Goal: Information Seeking & Learning: Learn about a topic

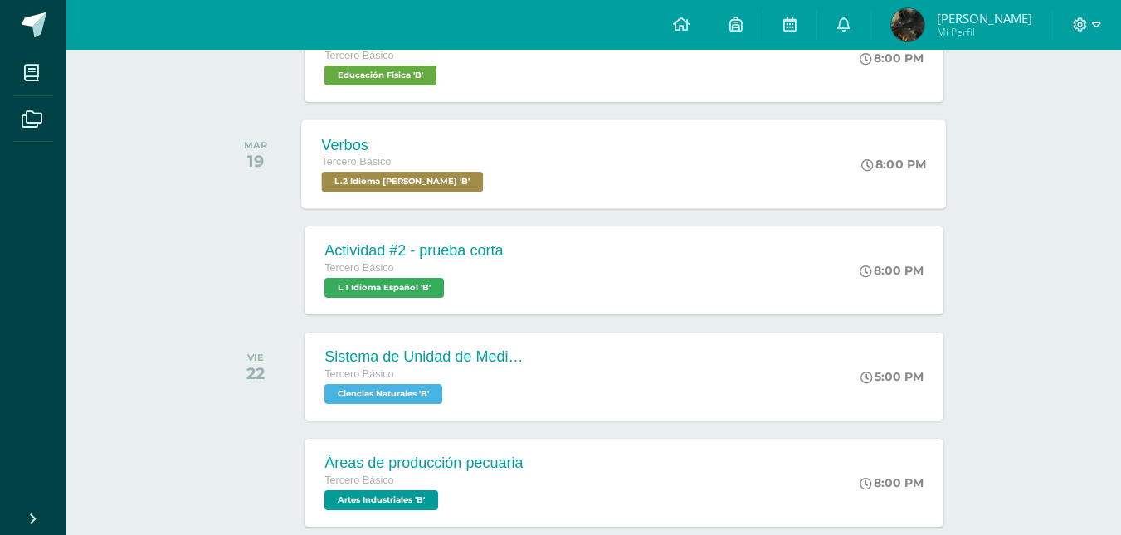
scroll to position [955, 0]
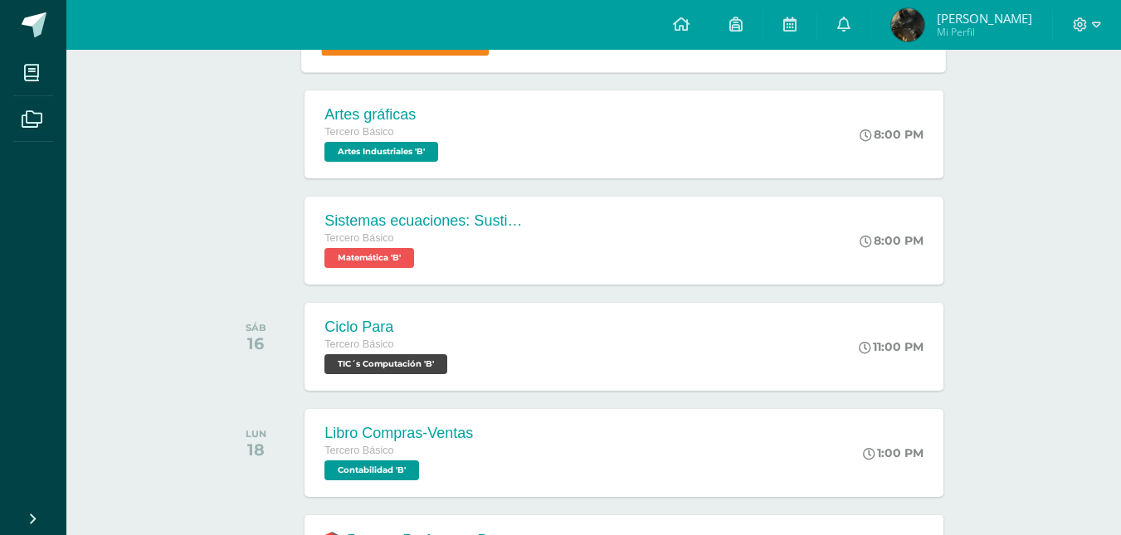
scroll to position [335, 0]
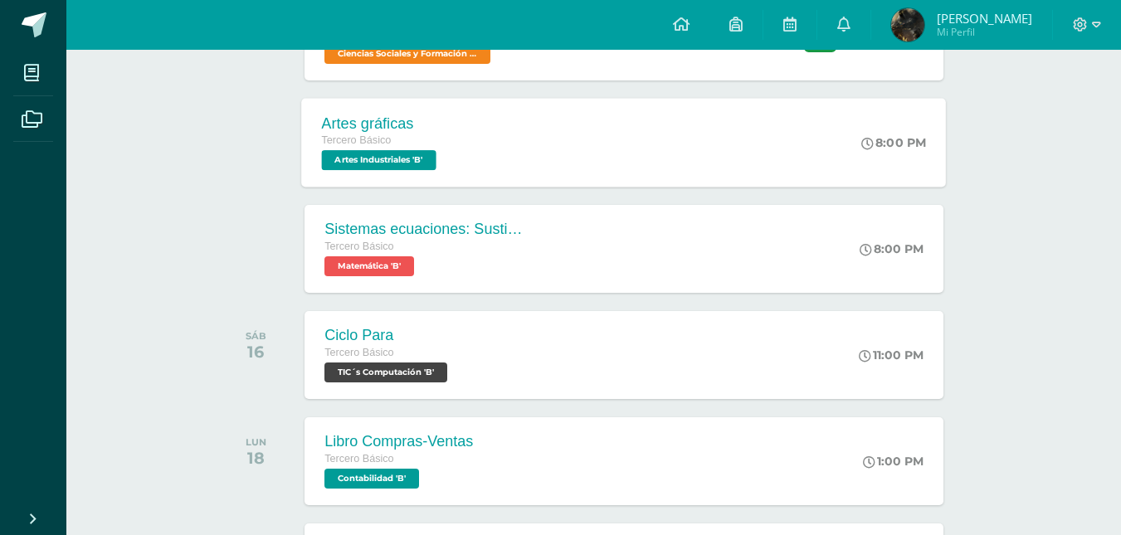
click at [520, 120] on div "Artes gráficas Tercero Básico Artes Industriales 'B' 8:00 PM Artes gráficas Art…" at bounding box center [624, 142] width 645 height 89
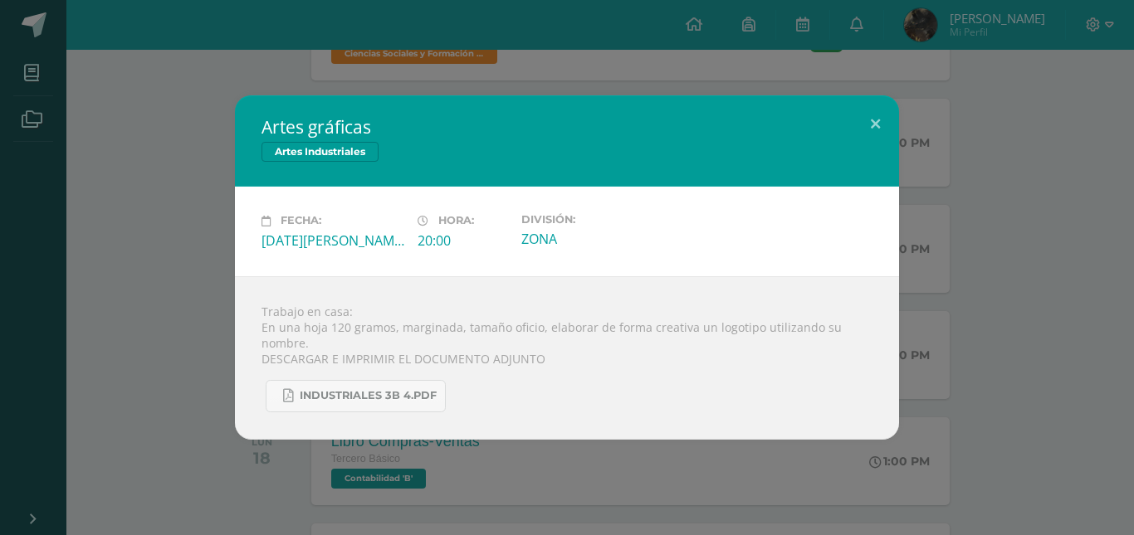
click at [132, 376] on div "Artes gráficas Artes Industriales Fecha: Miércoles 13 de Agosto Hora: 20:00 Div…" at bounding box center [567, 267] width 1121 height 344
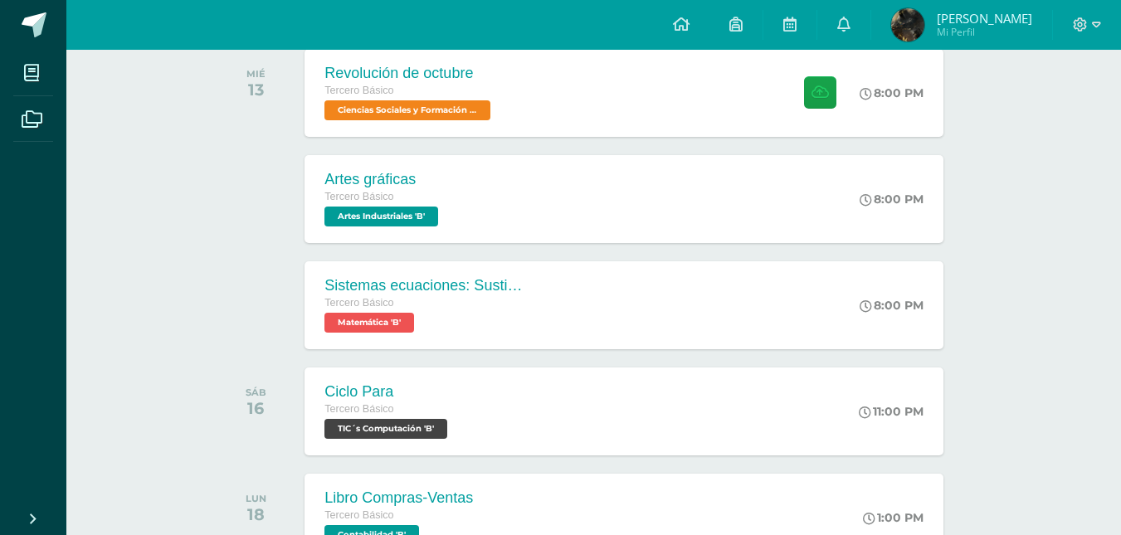
scroll to position [277, 0]
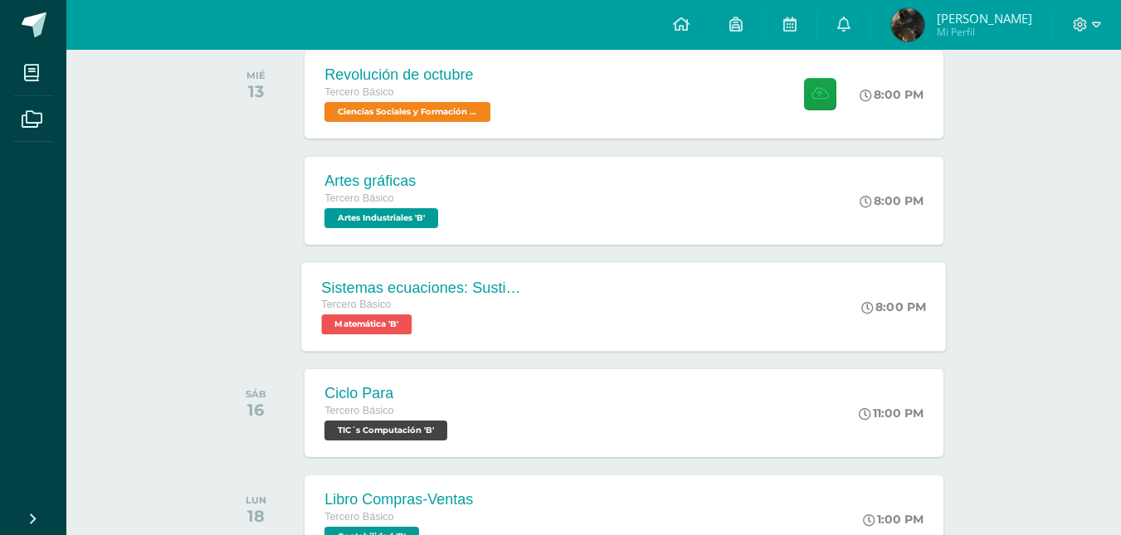
click at [375, 322] on span "Matemática 'B'" at bounding box center [367, 325] width 90 height 20
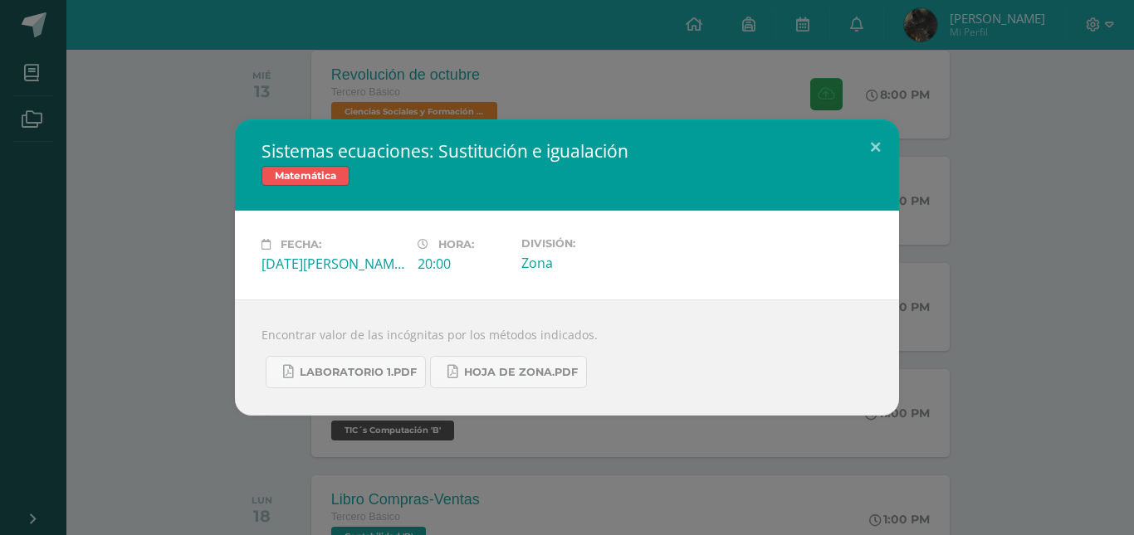
click at [159, 353] on div "Sistemas ecuaciones: Sustitución e igualación Matemática Fecha: Miércoles 13 de…" at bounding box center [567, 268] width 1121 height 296
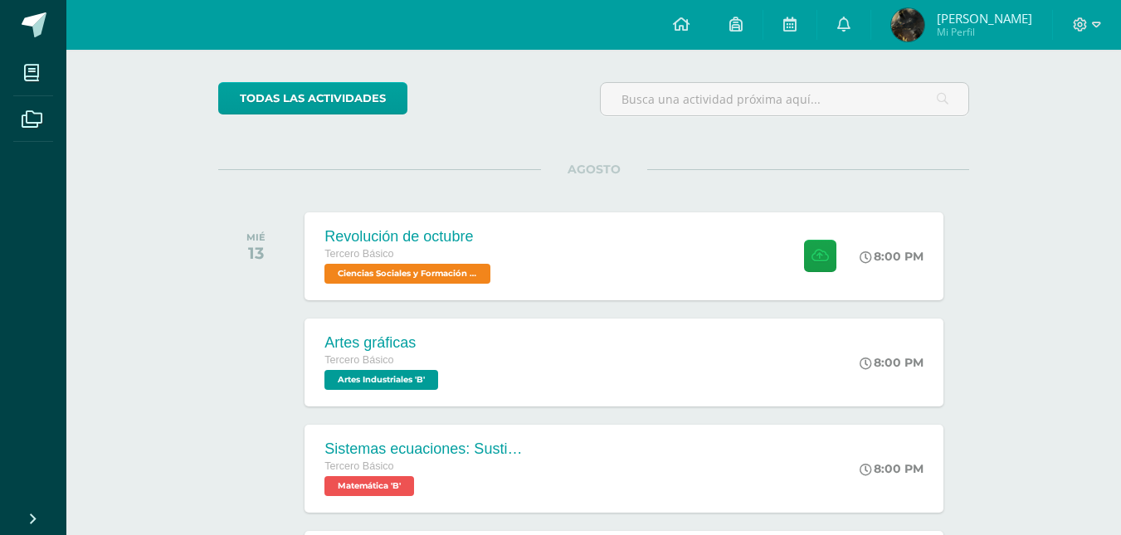
scroll to position [181, 0]
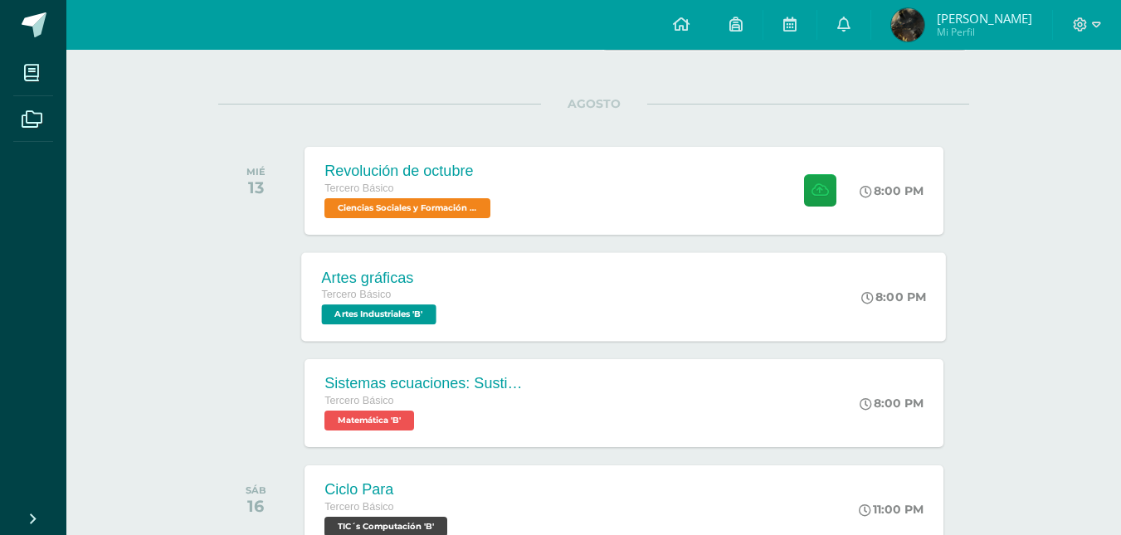
click at [549, 310] on div "Artes gráficas Tercero Básico Artes Industriales 'B' 8:00 PM Artes gráficas Art…" at bounding box center [624, 296] width 645 height 89
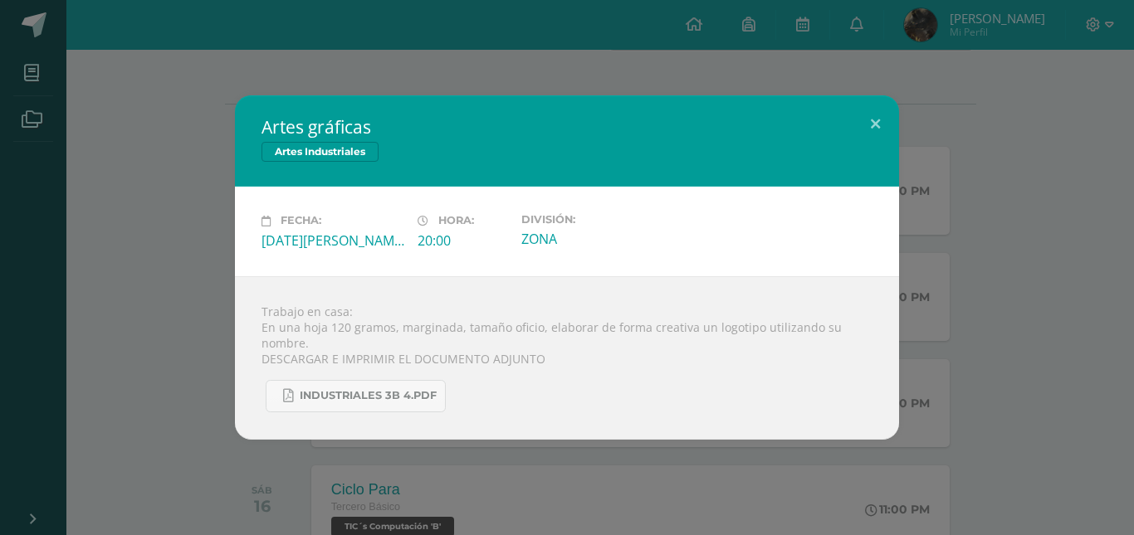
click at [494, 244] on div "20:00" at bounding box center [462, 241] width 90 height 18
click at [136, 98] on div "Artes gráficas Artes Industriales Fecha: Miércoles 13 de Agosto Hora: 20:00 Div…" at bounding box center [567, 267] width 1121 height 344
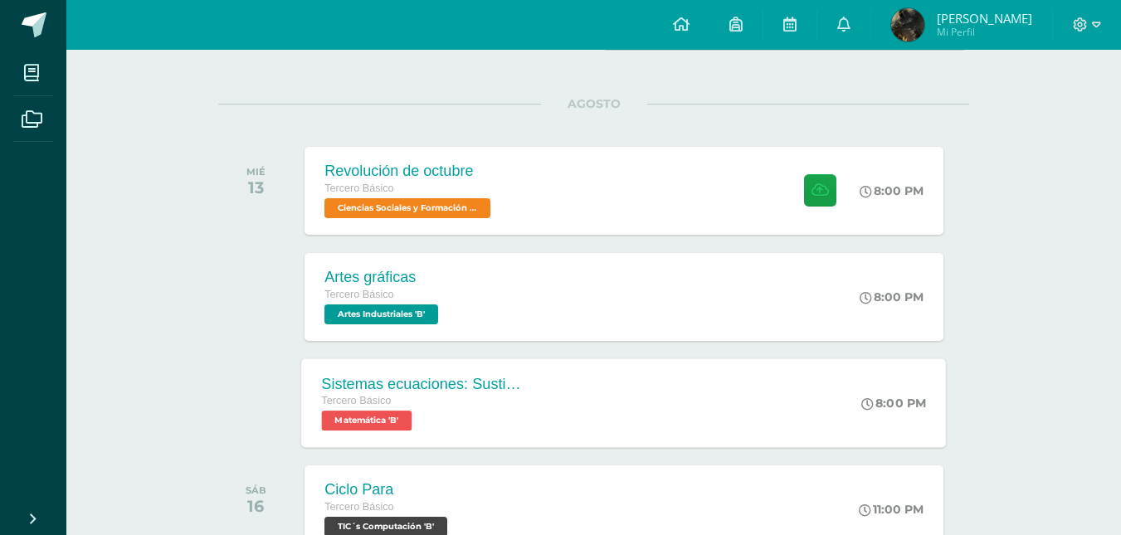
click at [508, 391] on div "Sistemas ecuaciones: Sustitución e igualación" at bounding box center [422, 383] width 201 height 17
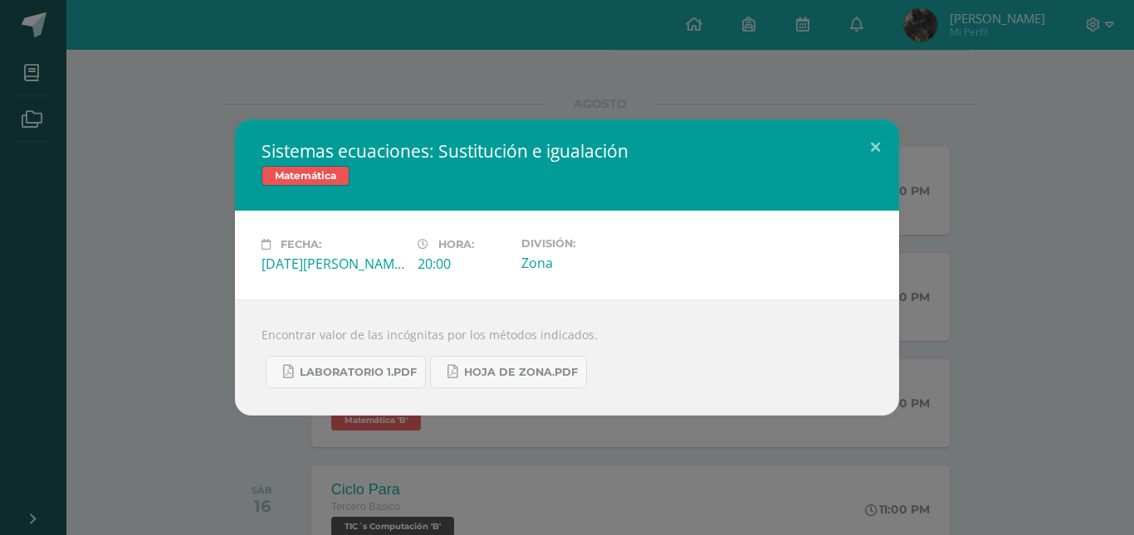
click at [0, 339] on div "Sistemas ecuaciones: Sustitución e igualación Matemática Fecha: Miércoles 13 de…" at bounding box center [567, 267] width 1134 height 535
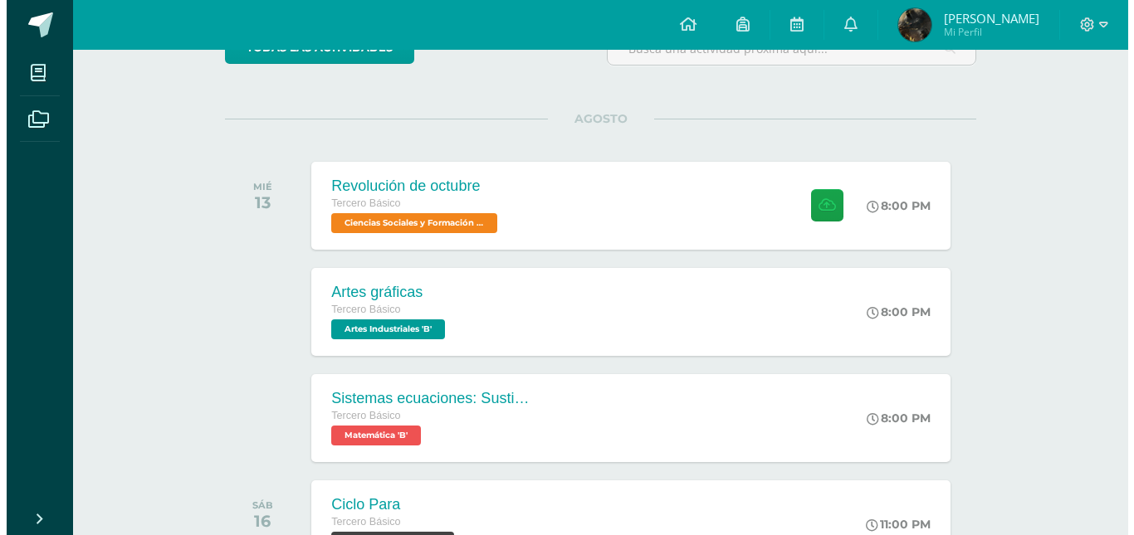
scroll to position [174, 0]
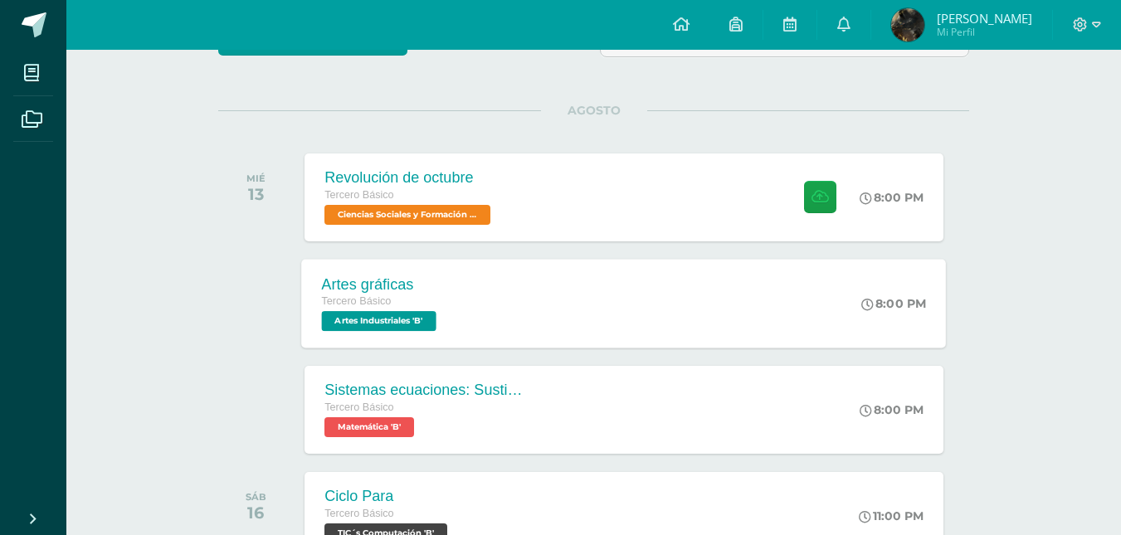
click at [589, 317] on div "Artes gráficas Tercero Básico Artes Industriales 'B' 8:00 PM Artes gráficas Art…" at bounding box center [624, 303] width 645 height 89
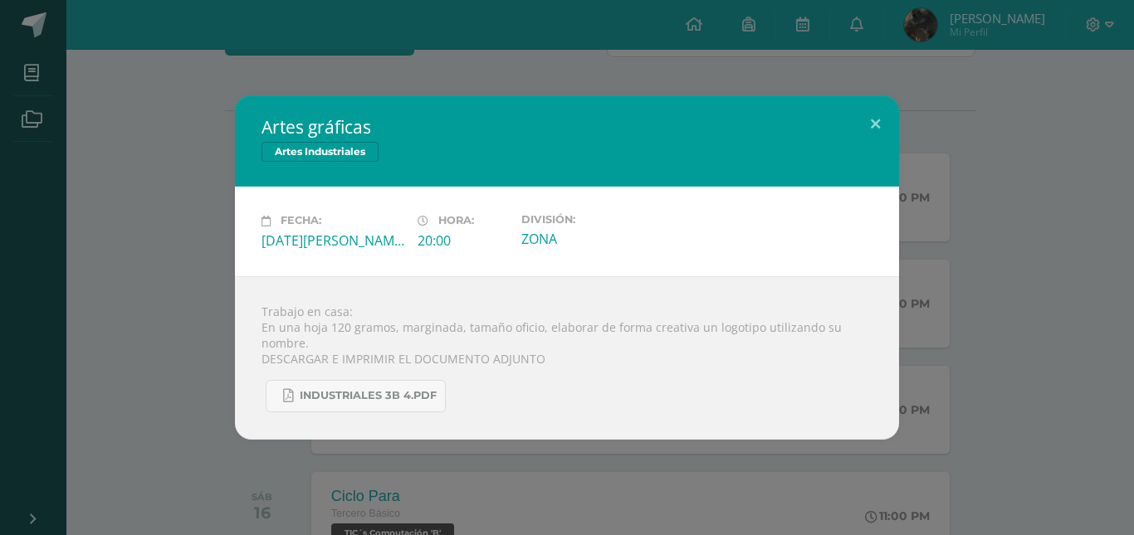
drag, startPoint x: 108, startPoint y: 188, endPoint x: 266, endPoint y: 199, distance: 158.1
click at [124, 188] on div "Artes gráficas Artes Industriales Fecha: Miércoles 13 de Agosto Hora: 20:00 Div…" at bounding box center [567, 267] width 1121 height 344
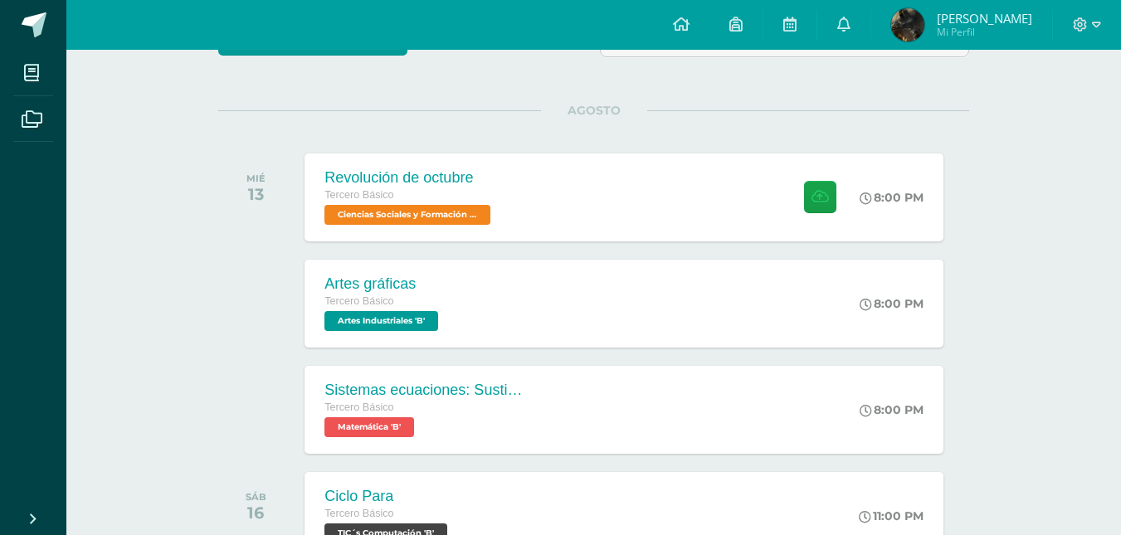
click at [409, 204] on div "Tercero Básico" at bounding box center [410, 196] width 170 height 18
